Goal: Information Seeking & Learning: Learn about a topic

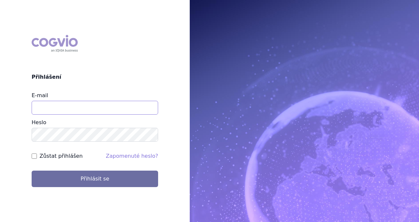
click at [90, 108] on input "E-mail" at bounding box center [95, 108] width 127 height 14
type input "lucie.x.tumova@gsk.com"
click at [32, 171] on button "Přihlásit se" at bounding box center [95, 179] width 127 height 16
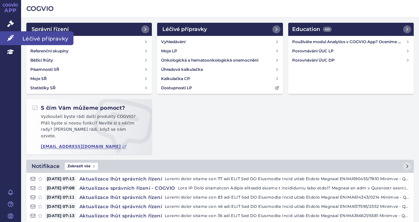
click at [40, 38] on span "Léčivé přípravky" at bounding box center [47, 38] width 52 height 14
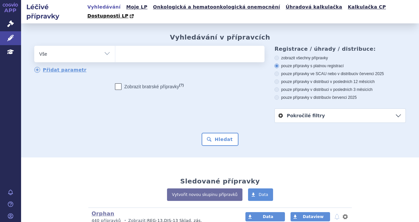
click at [142, 46] on ul at bounding box center [189, 53] width 148 height 14
click at [115, 45] on select at bounding box center [115, 53] width 0 height 16
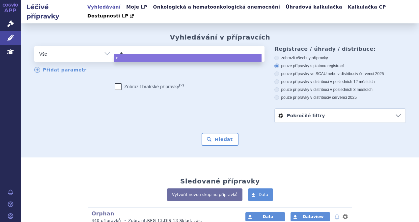
type input "ev"
type input "eve"
type input "ever"
type input "everio"
select select "everio"
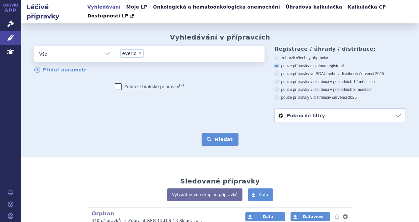
click at [223, 133] on button "Hledat" at bounding box center [220, 139] width 37 height 13
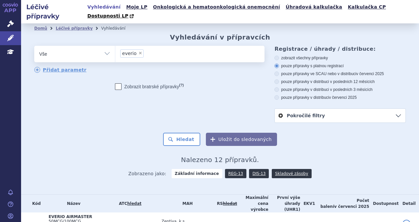
scroll to position [165, 0]
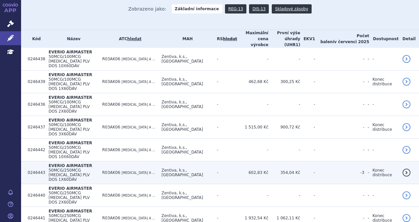
click at [76, 168] on span "50MCG/250MCG INH PLV DOS 1X60DÁV" at bounding box center [68, 175] width 41 height 14
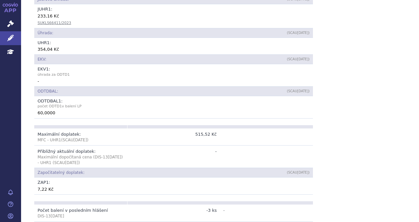
scroll to position [330, 0]
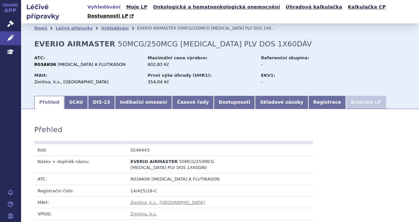
scroll to position [132, 0]
